Goal: Register for event/course

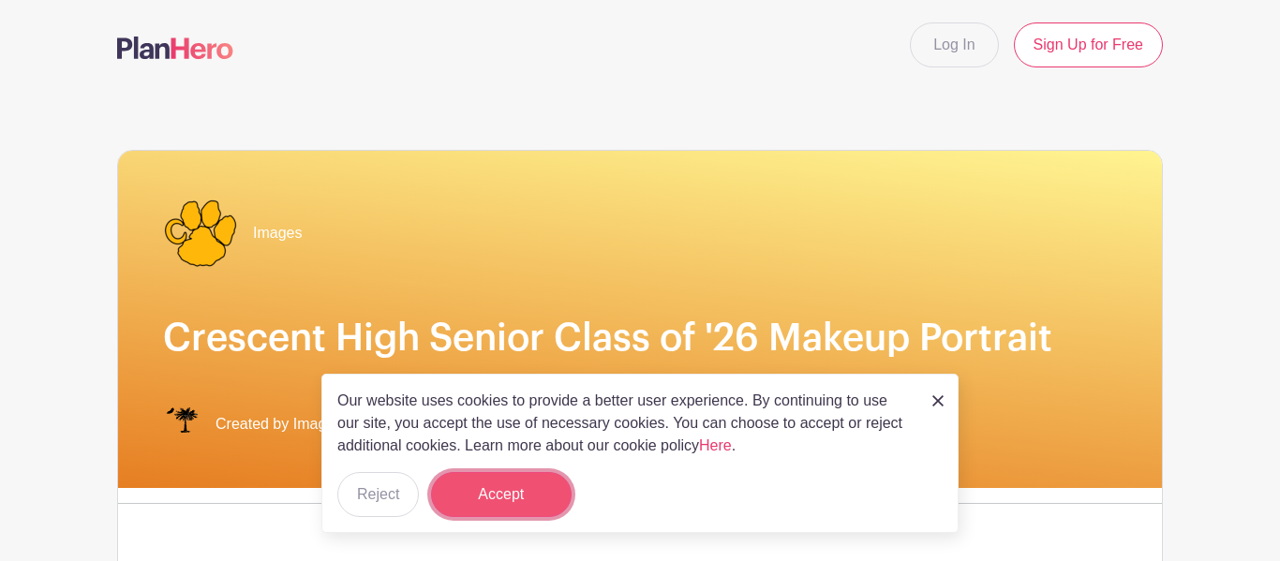
click at [501, 481] on button "Accept" at bounding box center [501, 494] width 141 height 45
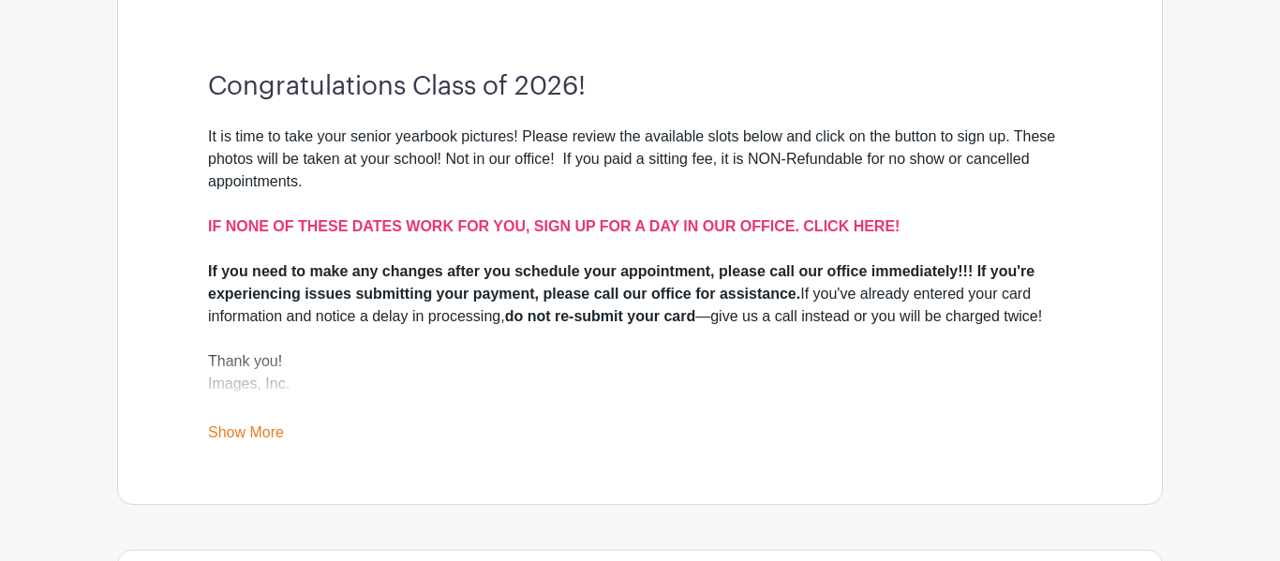
scroll to position [509, 0]
click at [689, 227] on strong "IF NONE OF THESE DATES WORK FOR YOU, SIGN UP FOR A DAY IN OUR OFFICE. CLICK HER…" at bounding box center [553, 225] width 691 height 16
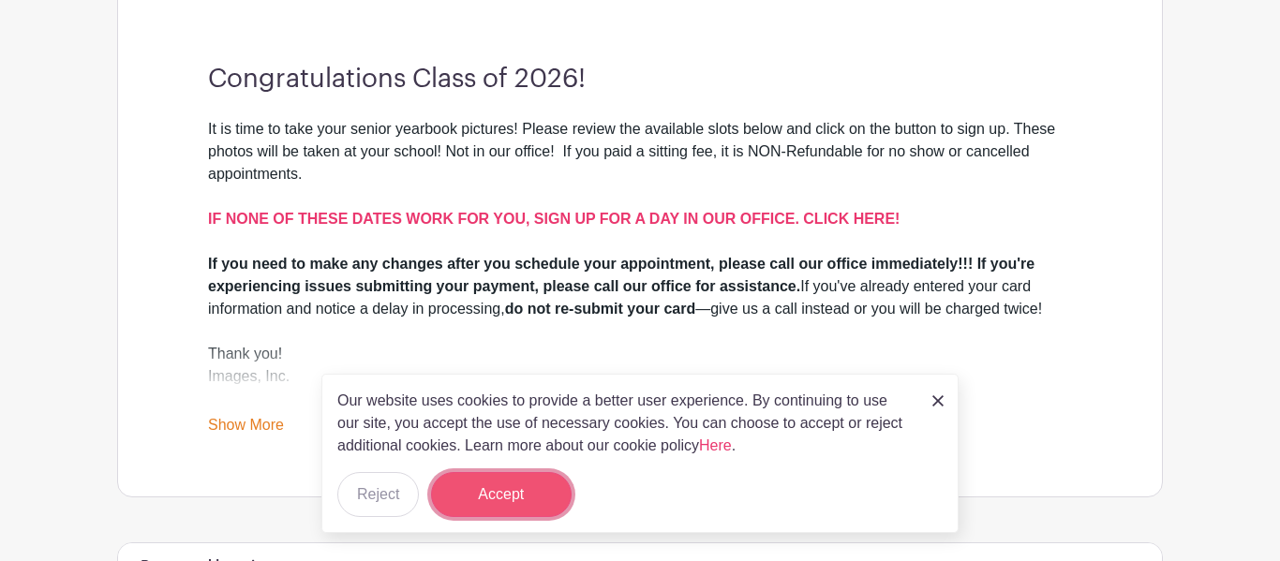
click at [477, 513] on button "Accept" at bounding box center [501, 494] width 141 height 45
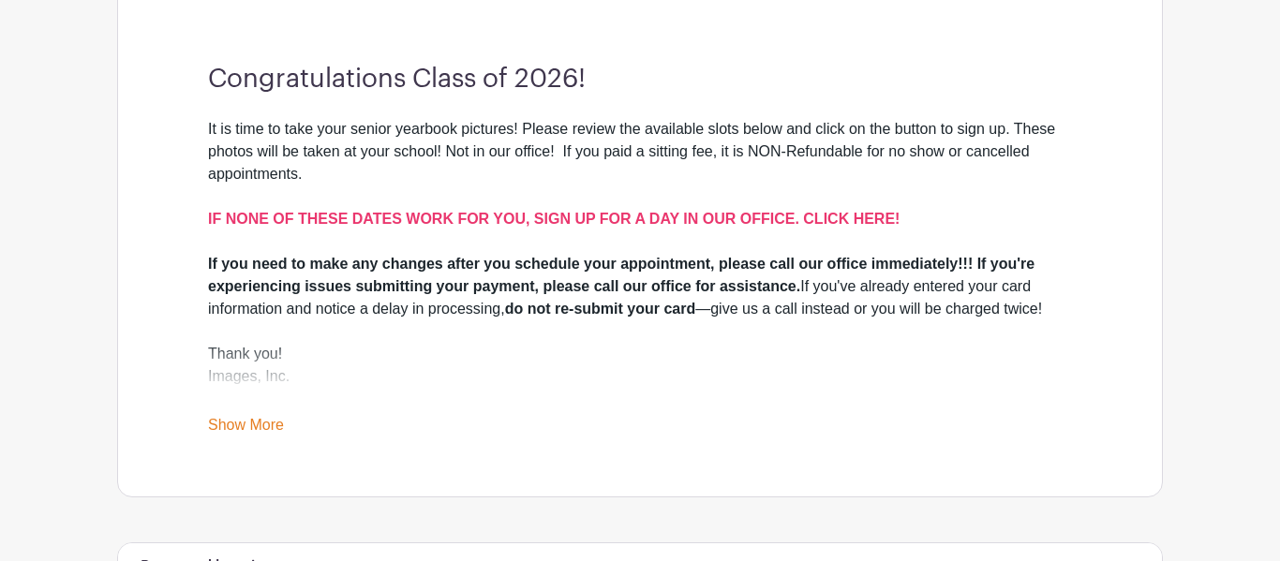
click at [250, 420] on link "Show More" at bounding box center [246, 428] width 76 height 23
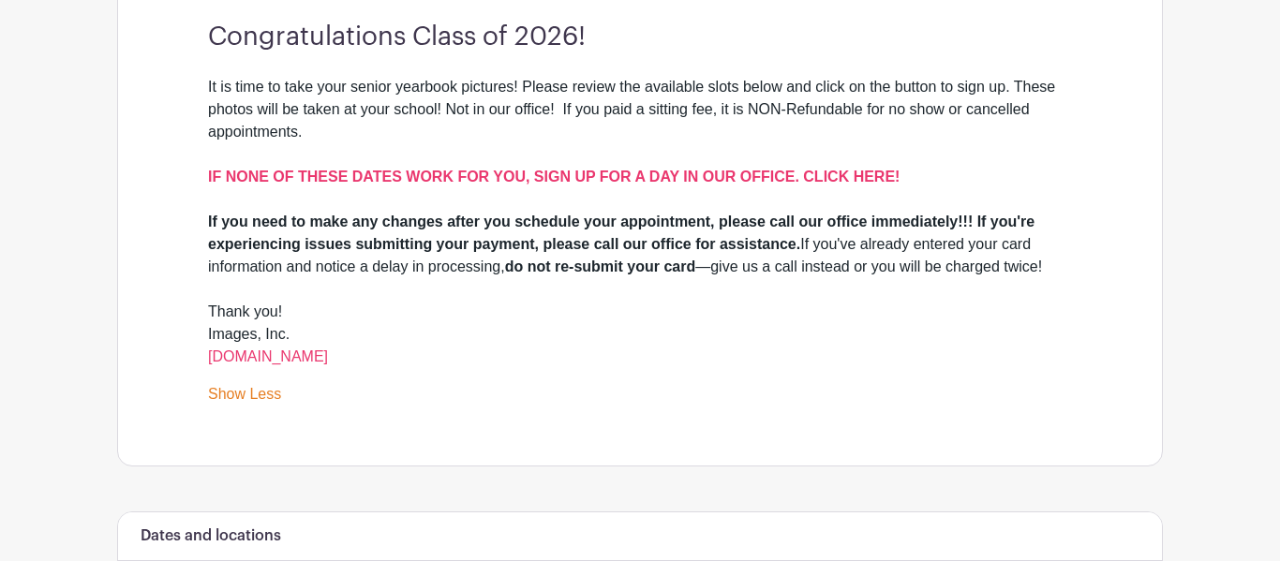
scroll to position [562, 0]
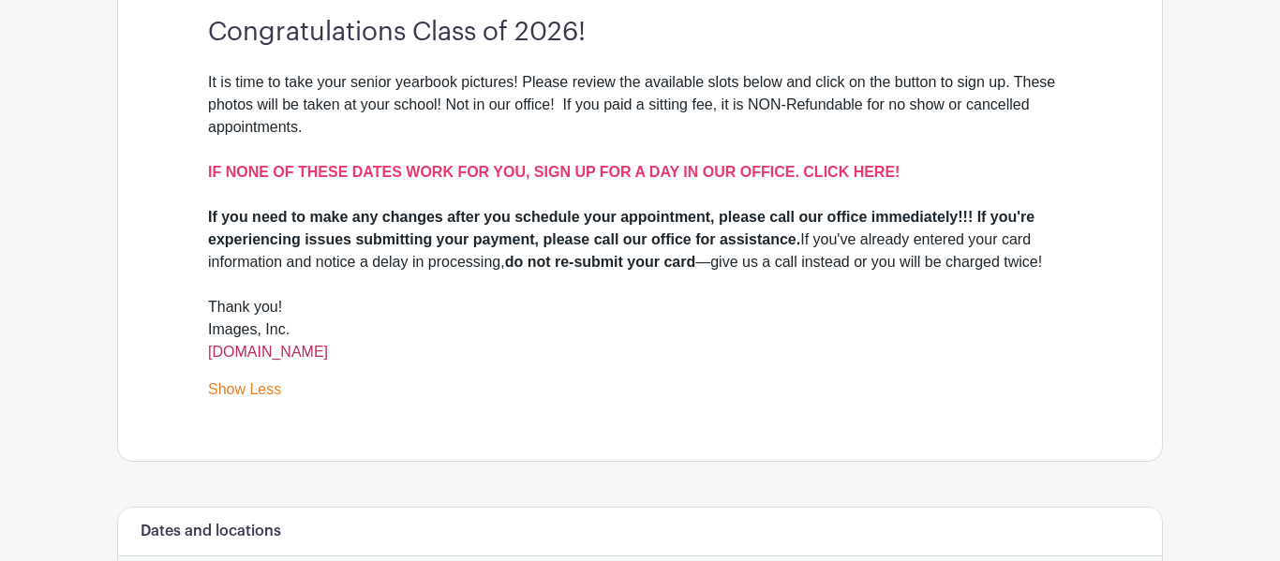
click at [296, 356] on link "[DOMAIN_NAME]" at bounding box center [268, 352] width 120 height 16
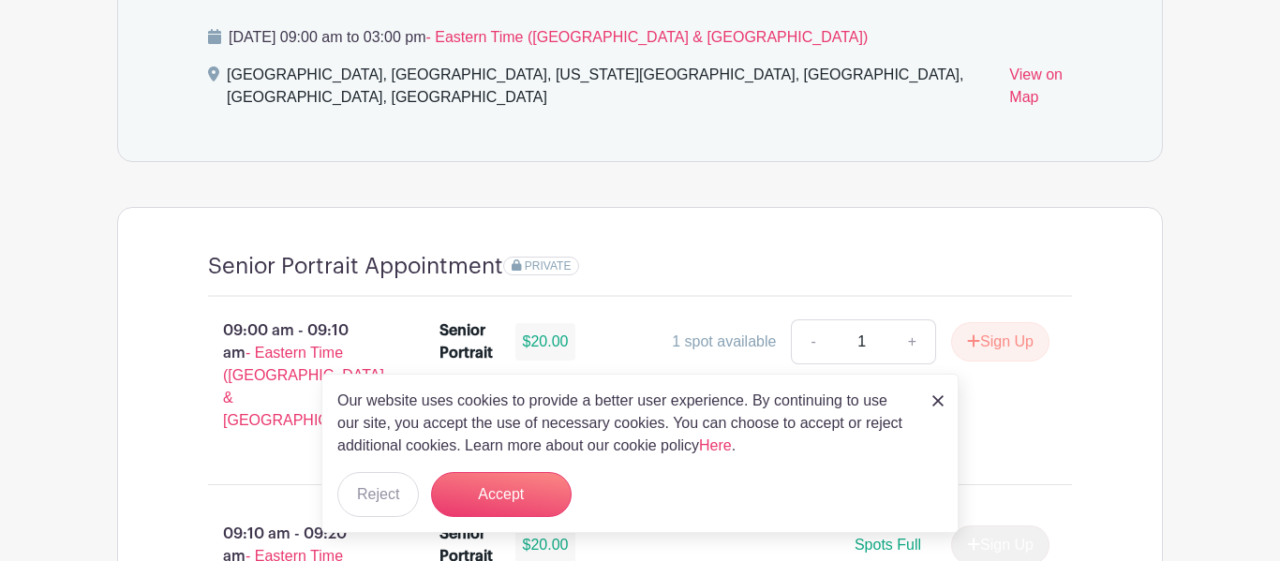
scroll to position [1131, 0]
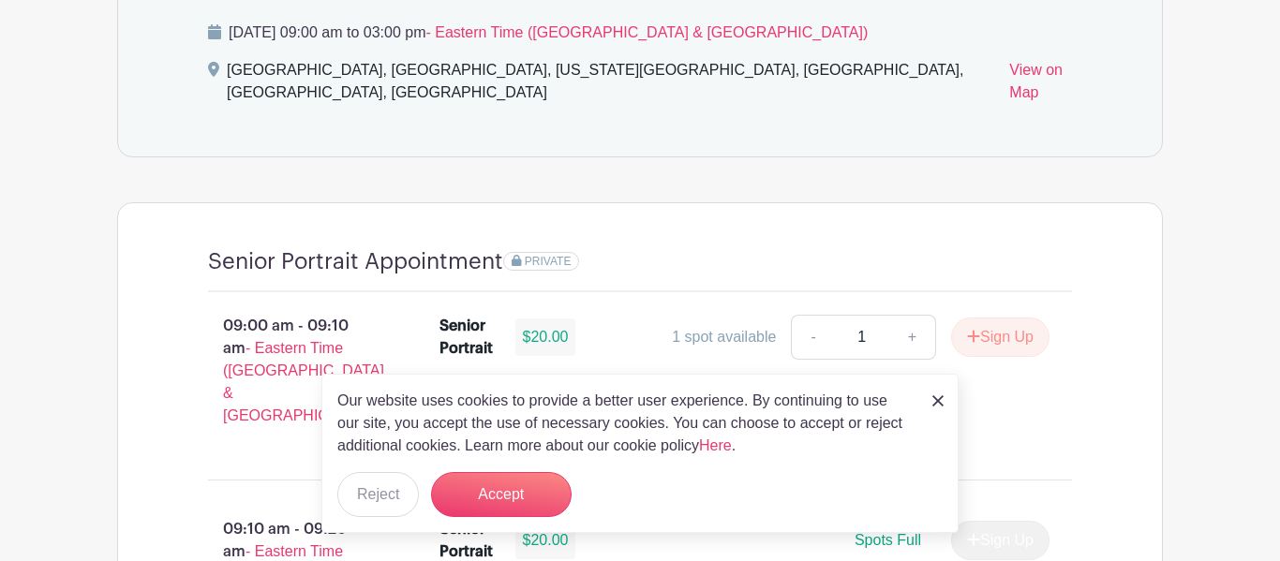
click at [934, 404] on img at bounding box center [937, 400] width 11 height 11
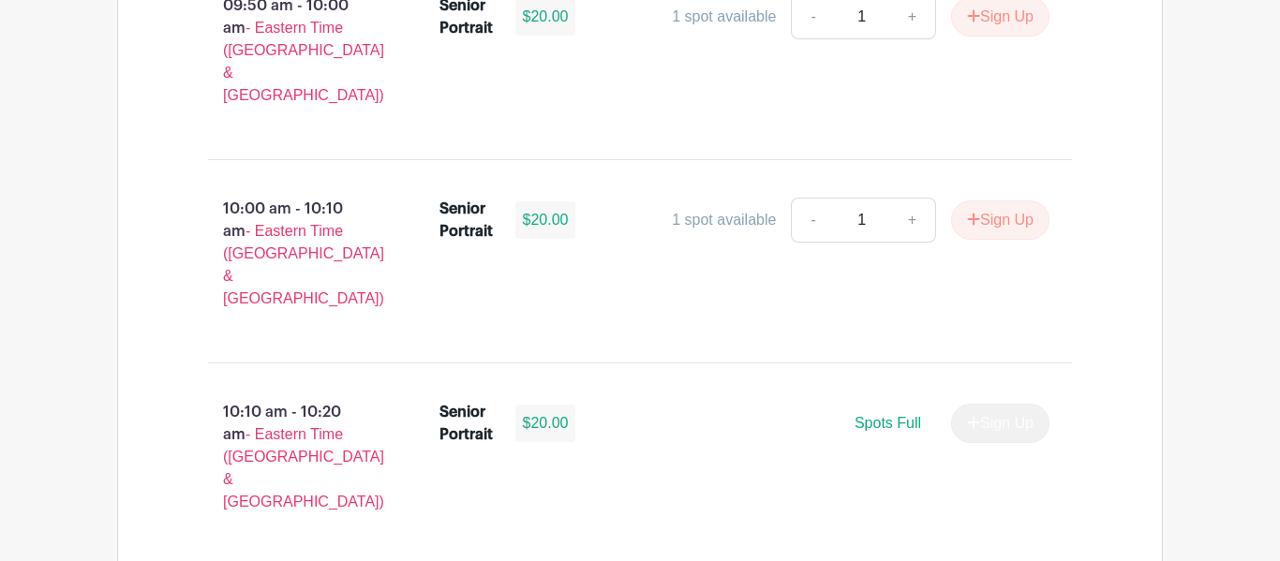
scroll to position [2471, 0]
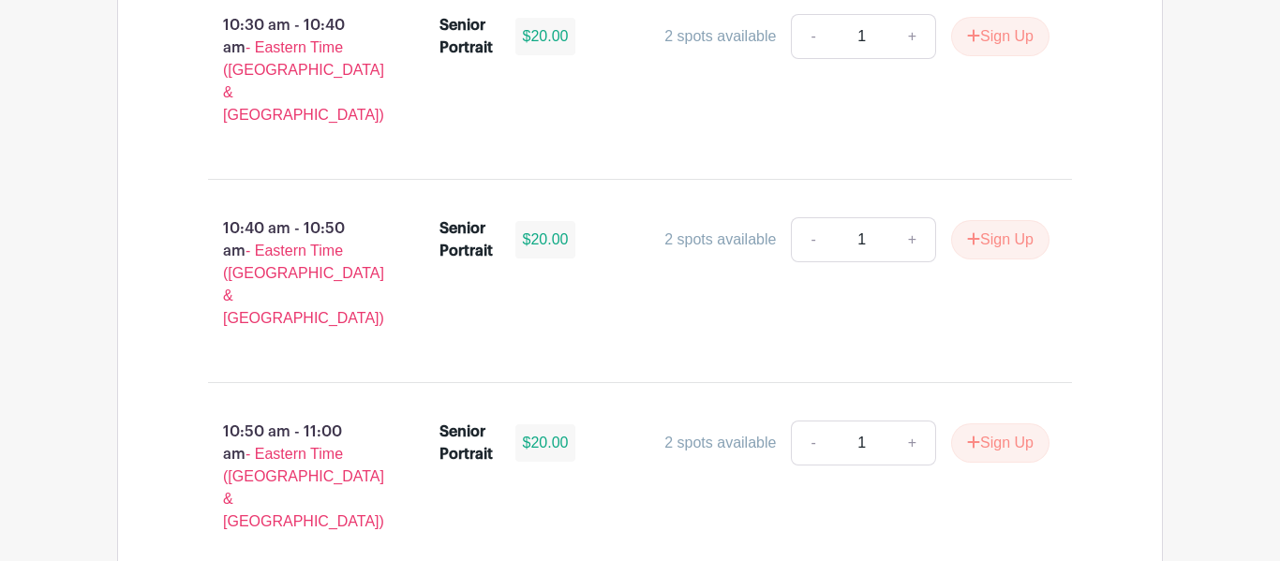
scroll to position [3257, 0]
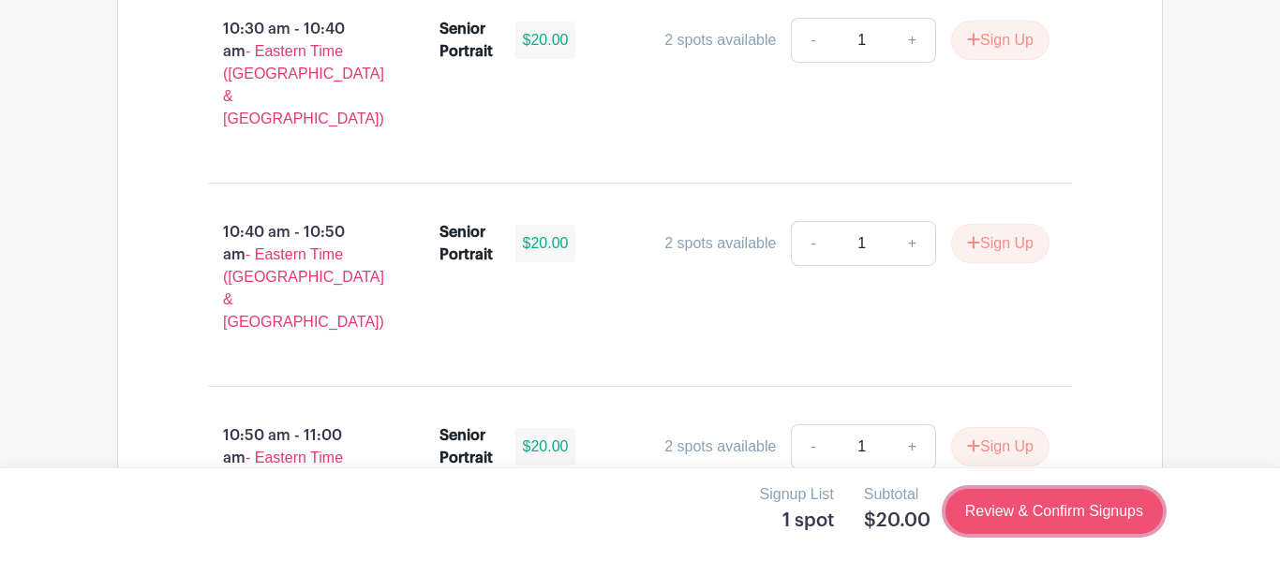
click at [1014, 499] on link "Review & Confirm Signups" at bounding box center [1053, 511] width 217 height 45
